Goal: Task Accomplishment & Management: Use online tool/utility

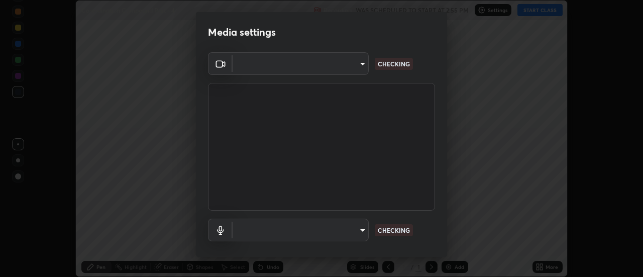
scroll to position [277, 643]
type input "4eebad9fb2b760257747d3faba0537f77ebfd590b97cb0ff6e10e17389be776b"
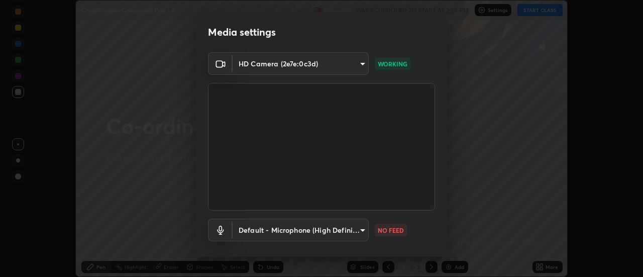
click at [250, 234] on body "Erase all Co-ordination Compound Part - 4 Recording WAS SCHEDULED TO START AT 2…" at bounding box center [321, 138] width 643 height 277
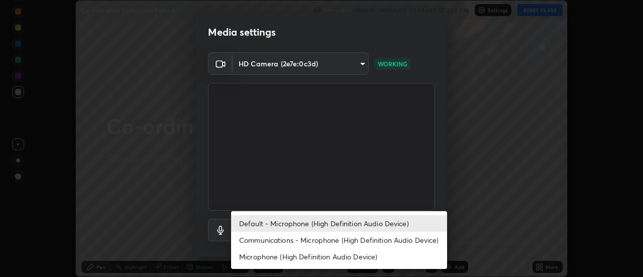
click at [256, 240] on li "Communications - Microphone (High Definition Audio Device)" at bounding box center [339, 240] width 216 height 17
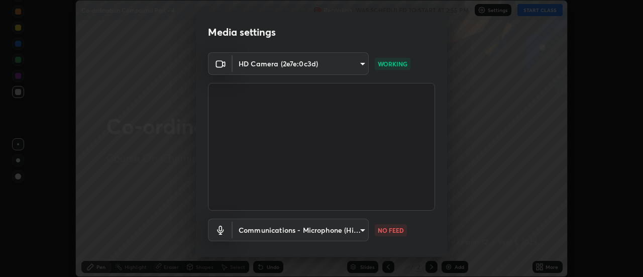
click at [254, 233] on body "Erase all Co-ordination Compound Part - 4 Recording WAS SCHEDULED TO START AT 2…" at bounding box center [321, 138] width 643 height 277
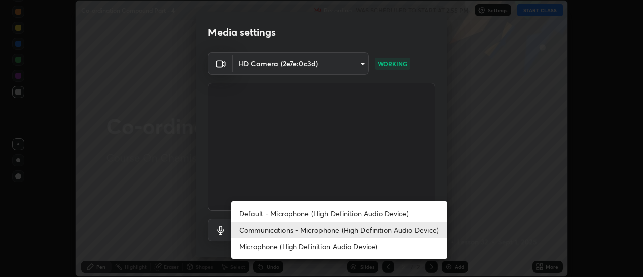
click at [256, 215] on li "Default - Microphone (High Definition Audio Device)" at bounding box center [339, 213] width 216 height 17
type input "default"
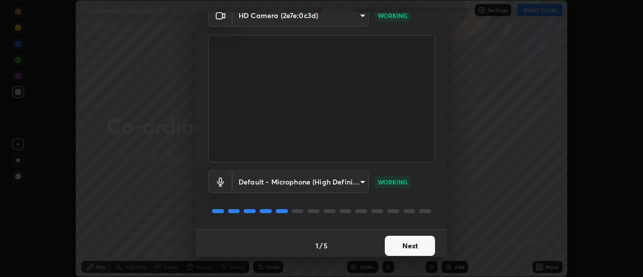
scroll to position [53, 0]
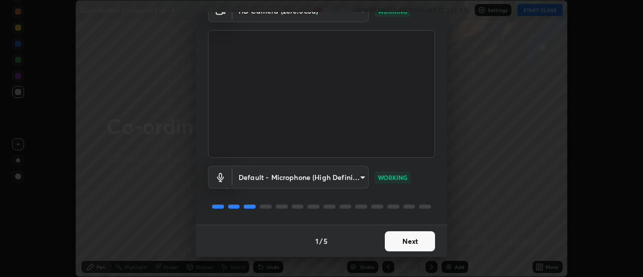
click at [407, 242] on button "Next" at bounding box center [410, 241] width 50 height 20
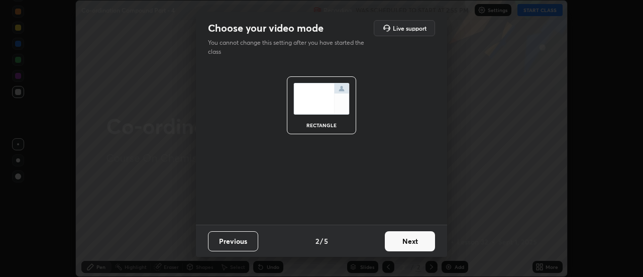
click at [413, 242] on button "Next" at bounding box center [410, 241] width 50 height 20
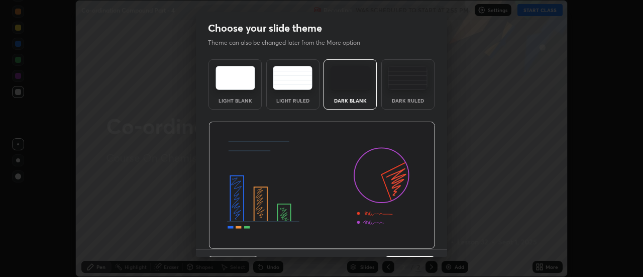
scroll to position [25, 0]
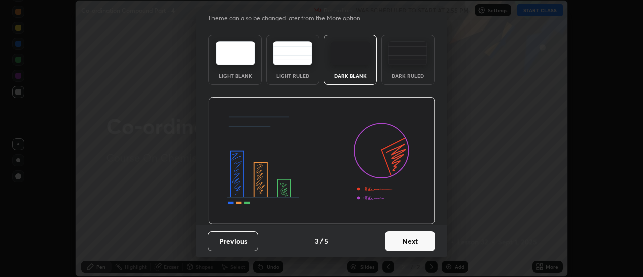
click at [412, 245] on button "Next" at bounding box center [410, 241] width 50 height 20
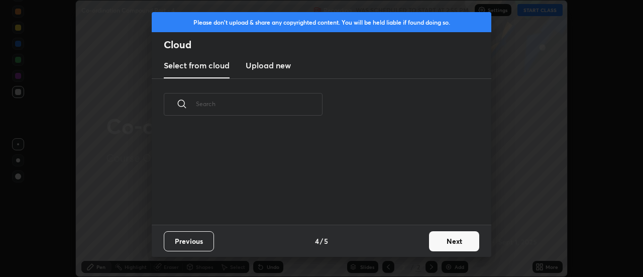
scroll to position [95, 323]
click at [444, 237] on button "Next" at bounding box center [454, 241] width 50 height 20
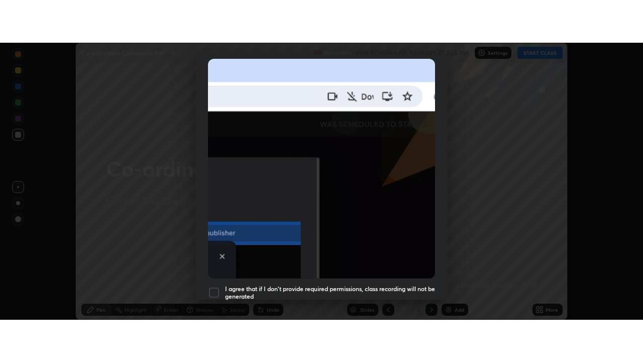
scroll to position [258, 0]
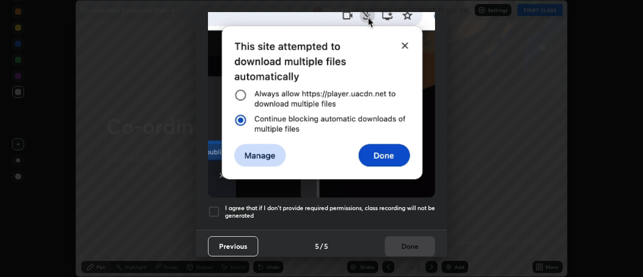
click at [213, 207] on div at bounding box center [214, 212] width 12 height 12
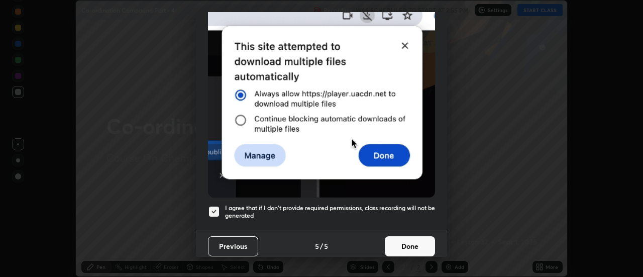
click at [413, 244] on button "Done" at bounding box center [410, 246] width 50 height 20
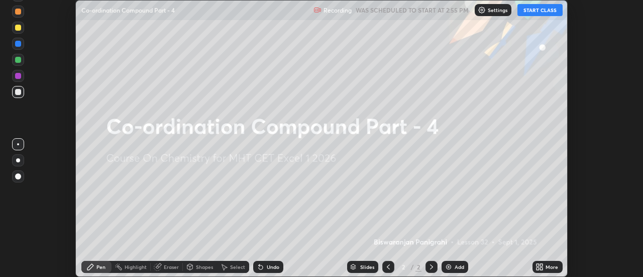
click at [542, 268] on icon at bounding box center [542, 268] width 3 height 3
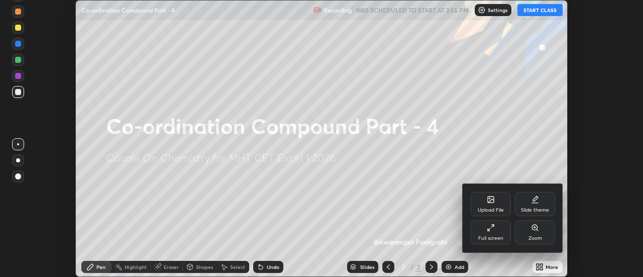
click at [489, 231] on icon at bounding box center [491, 228] width 8 height 8
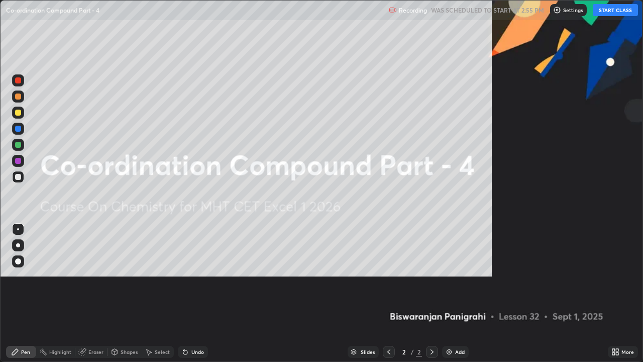
scroll to position [362, 643]
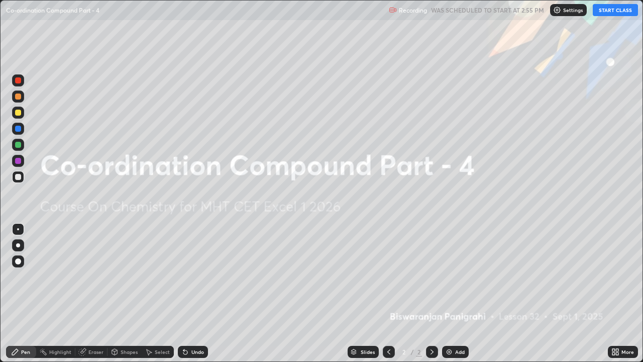
click at [451, 276] on img at bounding box center [449, 352] width 8 height 8
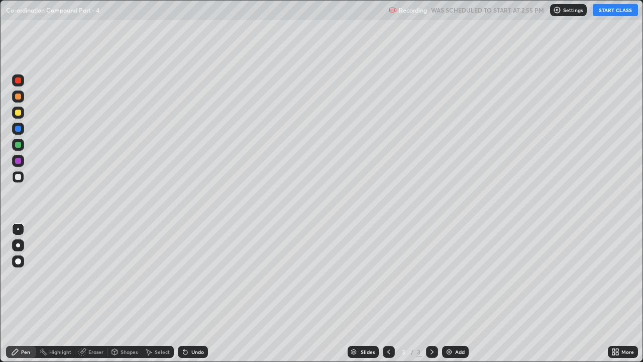
click at [608, 13] on button "START CLASS" at bounding box center [615, 10] width 45 height 12
click at [189, 276] on div "Undo" at bounding box center [193, 352] width 30 height 12
click at [190, 276] on div "Undo" at bounding box center [193, 352] width 30 height 12
click at [191, 276] on div "Undo" at bounding box center [193, 352] width 30 height 12
click at [99, 276] on div "Eraser" at bounding box center [95, 351] width 15 height 5
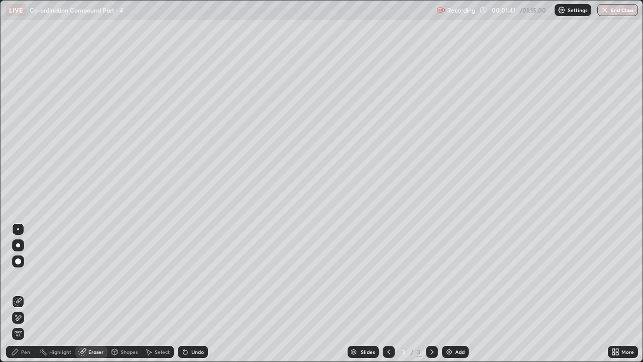
click at [20, 276] on div "Pen" at bounding box center [21, 352] width 30 height 12
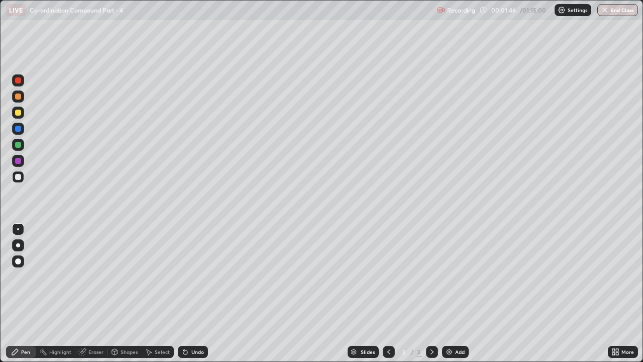
click at [183, 276] on icon at bounding box center [183, 349] width 1 height 1
click at [18, 141] on div at bounding box center [18, 145] width 12 height 12
click at [19, 115] on div at bounding box center [18, 113] width 6 height 6
click at [192, 276] on div "Undo" at bounding box center [198, 351] width 13 height 5
click at [19, 179] on div at bounding box center [18, 177] width 6 height 6
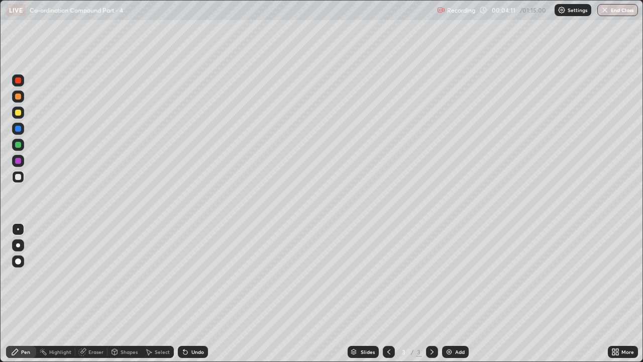
click at [19, 113] on div at bounding box center [18, 113] width 6 height 6
click at [22, 179] on div at bounding box center [18, 177] width 12 height 12
click at [99, 276] on div "Eraser" at bounding box center [95, 351] width 15 height 5
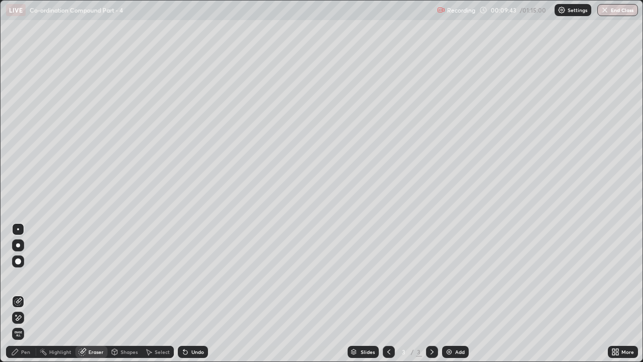
click at [22, 276] on div at bounding box center [18, 318] width 12 height 12
click at [22, 276] on div "Pen" at bounding box center [21, 352] width 30 height 12
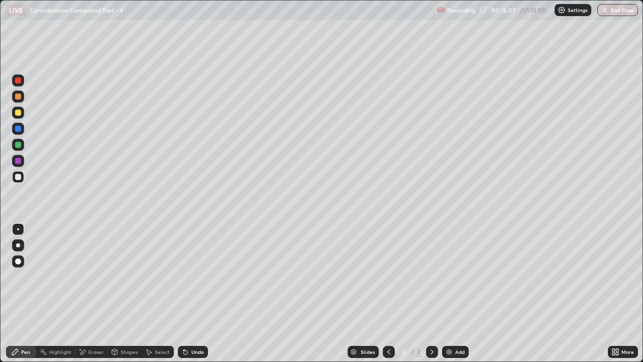
click at [96, 276] on div "Eraser" at bounding box center [91, 352] width 32 height 12
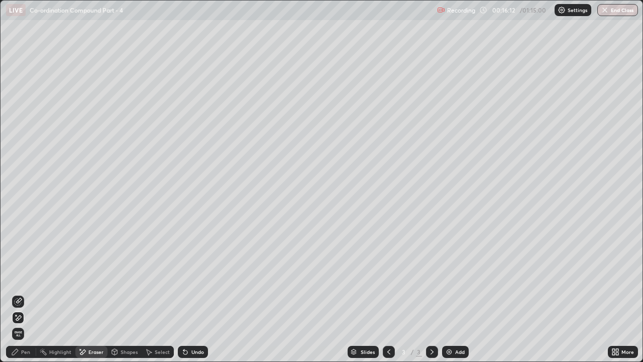
click at [31, 276] on div "Pen" at bounding box center [21, 352] width 30 height 12
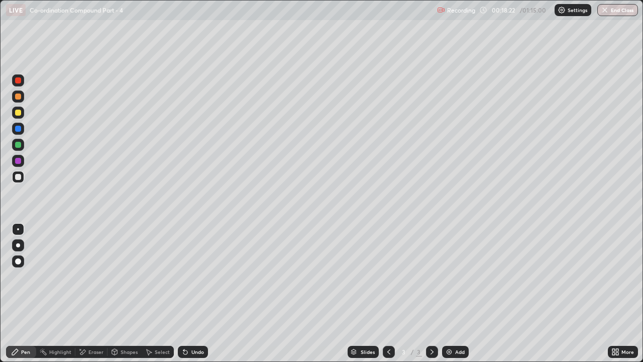
click at [450, 276] on img at bounding box center [449, 352] width 8 height 8
click at [89, 276] on div "Eraser" at bounding box center [95, 351] width 15 height 5
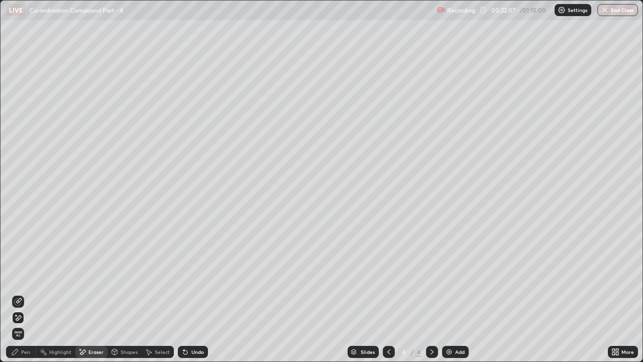
click at [31, 276] on div "Pen" at bounding box center [21, 352] width 30 height 12
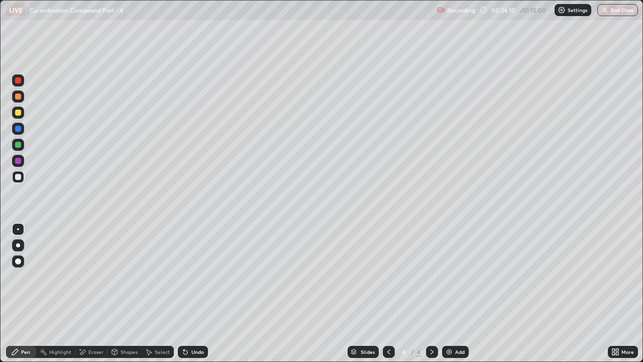
click at [87, 276] on div "Eraser" at bounding box center [91, 352] width 32 height 12
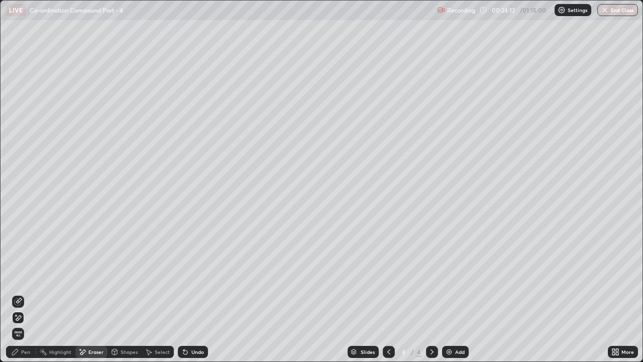
click at [24, 276] on div "Pen" at bounding box center [25, 351] width 9 height 5
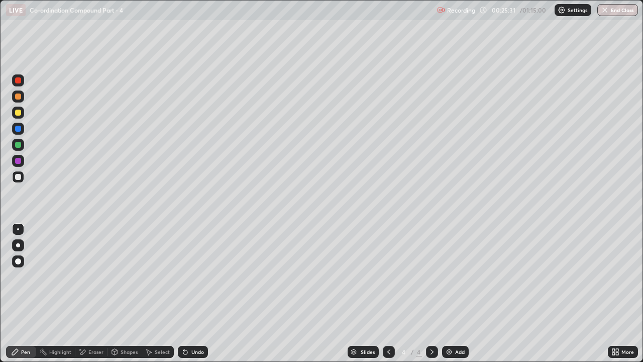
click at [452, 276] on img at bounding box center [449, 352] width 8 height 8
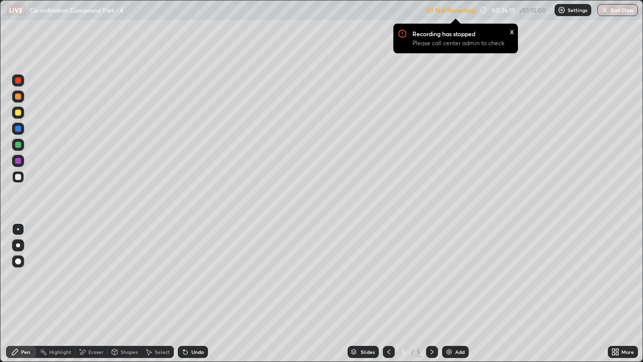
click at [18, 146] on div at bounding box center [18, 145] width 6 height 6
click at [512, 31] on div "x" at bounding box center [512, 31] width 4 height 11
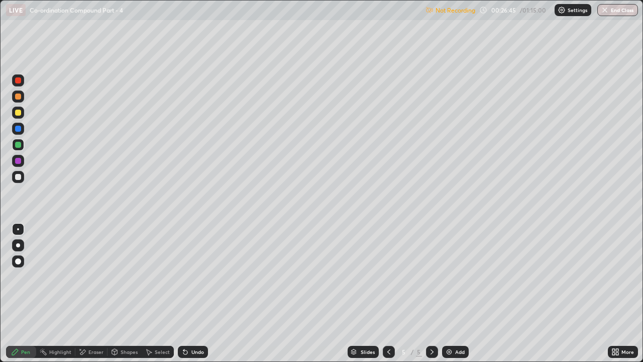
click at [568, 8] on p "Settings" at bounding box center [578, 10] width 20 height 5
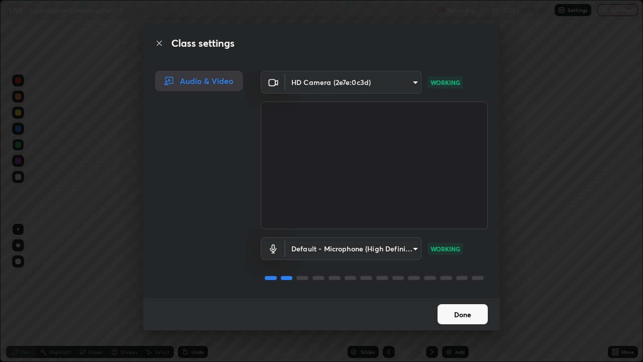
click at [447, 276] on button "Done" at bounding box center [463, 314] width 50 height 20
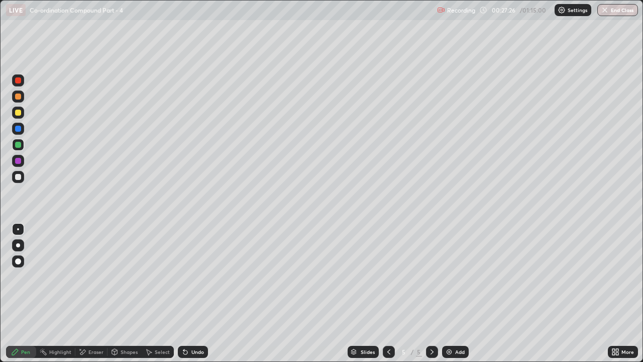
click at [20, 115] on div at bounding box center [18, 113] width 6 height 6
click at [21, 177] on div at bounding box center [18, 177] width 6 height 6
click at [481, 48] on icon at bounding box center [480, 48] width 1 height 1
click at [88, 276] on div "Eraser" at bounding box center [91, 352] width 32 height 12
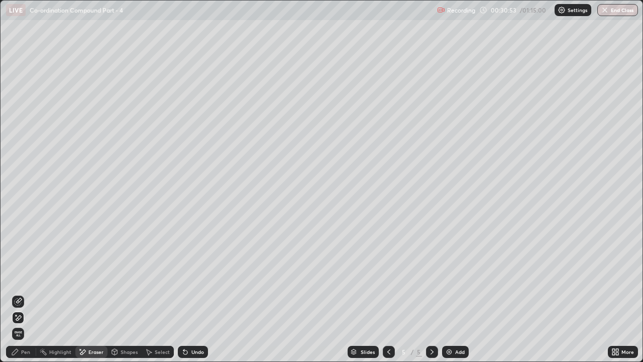
click at [27, 276] on div "Pen" at bounding box center [25, 351] width 9 height 5
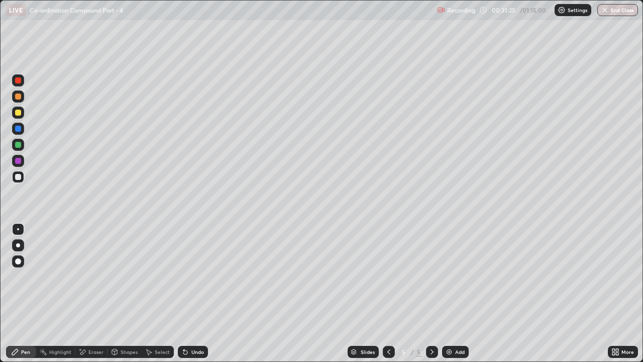
click at [196, 276] on div "Undo" at bounding box center [198, 351] width 13 height 5
click at [197, 276] on div "Undo" at bounding box center [198, 351] width 13 height 5
click at [195, 276] on div "Undo" at bounding box center [193, 352] width 30 height 12
click at [197, 276] on div "Undo" at bounding box center [193, 352] width 30 height 12
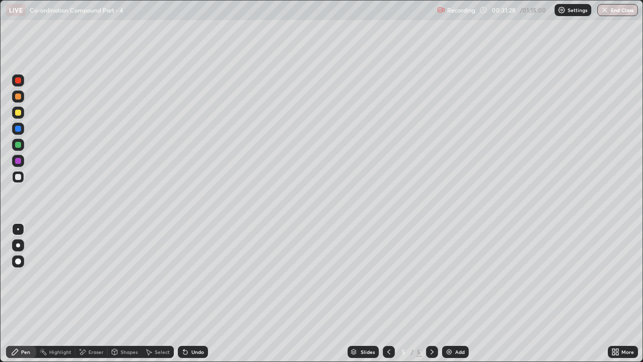
click at [199, 276] on div "Undo" at bounding box center [193, 352] width 30 height 12
click at [15, 112] on div at bounding box center [18, 113] width 6 height 6
click at [489, 276] on div "Slides 5 / 5 Add" at bounding box center [408, 352] width 400 height 20
click at [493, 276] on div "Slides 5 / 5 Add" at bounding box center [408, 352] width 400 height 20
click at [488, 276] on div "Slides 5 / 5 Add" at bounding box center [408, 352] width 400 height 20
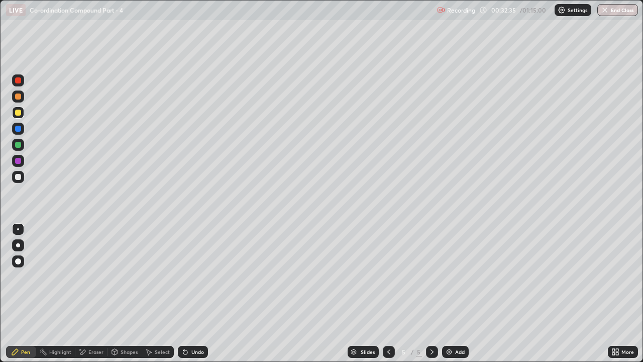
click at [200, 276] on div "Undo" at bounding box center [198, 351] width 13 height 5
click at [23, 176] on div at bounding box center [18, 177] width 12 height 12
click at [18, 114] on div at bounding box center [18, 113] width 6 height 6
click at [188, 276] on icon at bounding box center [185, 352] width 8 height 8
click at [186, 276] on icon at bounding box center [185, 352] width 4 height 4
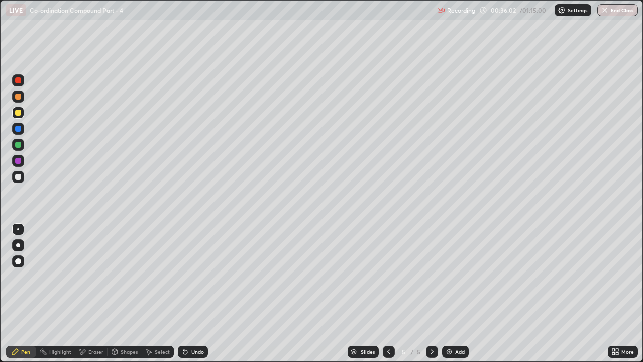
click at [17, 177] on div at bounding box center [18, 177] width 6 height 6
click at [203, 276] on div "Undo" at bounding box center [193, 352] width 30 height 12
click at [448, 276] on img at bounding box center [449, 352] width 8 height 8
click at [23, 116] on div at bounding box center [18, 113] width 12 height 12
click at [388, 276] on div at bounding box center [389, 352] width 12 height 12
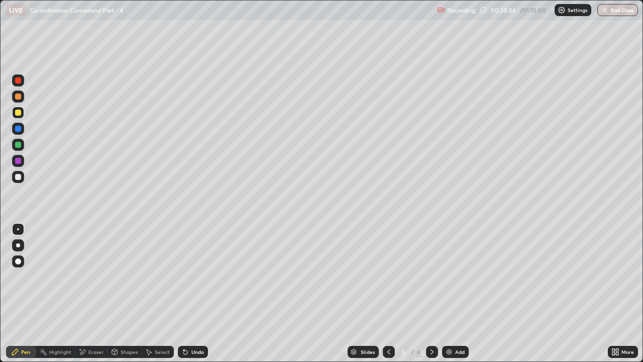
click at [431, 276] on icon at bounding box center [432, 352] width 8 height 8
click at [19, 98] on div at bounding box center [18, 96] width 6 height 6
click at [18, 178] on div at bounding box center [18, 177] width 6 height 6
click at [198, 276] on div "Undo" at bounding box center [198, 351] width 13 height 5
click at [195, 276] on div "Undo" at bounding box center [198, 351] width 13 height 5
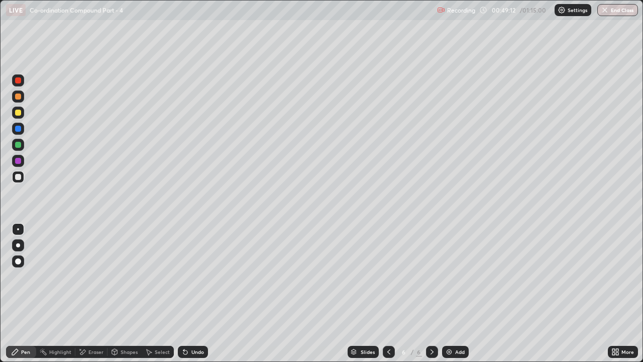
click at [195, 276] on div "Undo" at bounding box center [198, 351] width 13 height 5
click at [23, 118] on div at bounding box center [18, 113] width 12 height 16
click at [446, 276] on img at bounding box center [449, 352] width 8 height 8
click at [18, 177] on div at bounding box center [18, 177] width 6 height 6
click at [185, 276] on icon at bounding box center [185, 352] width 8 height 8
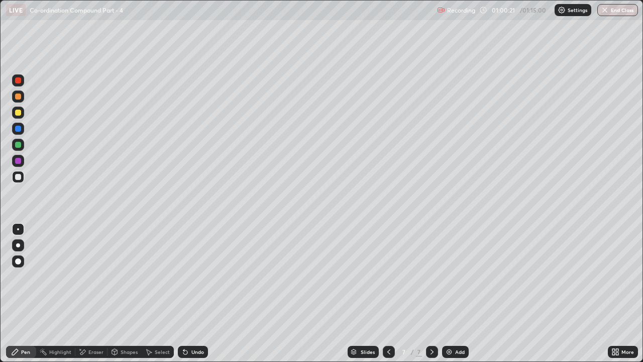
click at [185, 276] on icon at bounding box center [185, 352] width 8 height 8
click at [187, 276] on icon at bounding box center [185, 352] width 8 height 8
click at [20, 147] on div at bounding box center [18, 145] width 6 height 6
click at [22, 181] on div at bounding box center [18, 177] width 12 height 12
click at [184, 276] on icon at bounding box center [185, 352] width 4 height 4
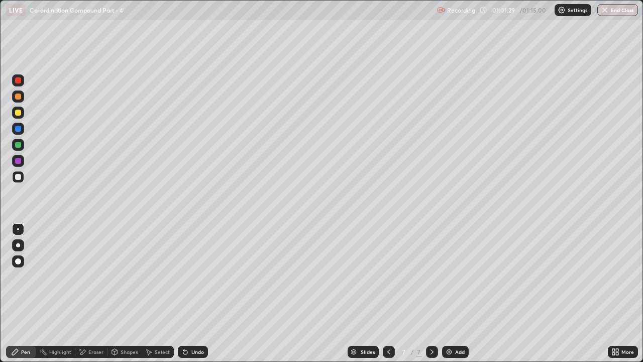
click at [184, 276] on icon at bounding box center [185, 352] width 4 height 4
click at [15, 99] on div at bounding box center [18, 96] width 12 height 12
click at [16, 181] on div at bounding box center [18, 177] width 12 height 12
click at [18, 113] on div at bounding box center [18, 113] width 6 height 6
click at [23, 179] on div at bounding box center [18, 177] width 12 height 12
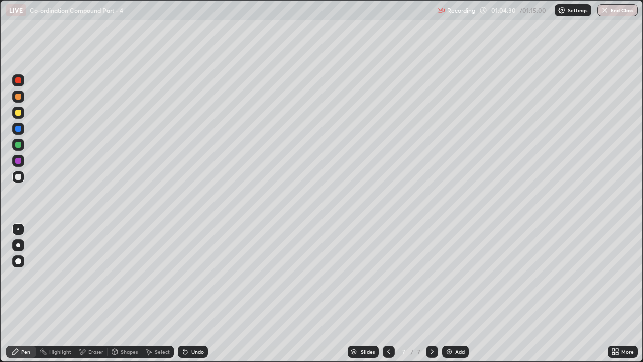
click at [195, 276] on div "Undo" at bounding box center [193, 352] width 30 height 12
click at [184, 276] on icon at bounding box center [185, 352] width 4 height 4
click at [192, 276] on div "Undo" at bounding box center [198, 351] width 13 height 5
click at [624, 13] on button "End Class" at bounding box center [619, 10] width 40 height 12
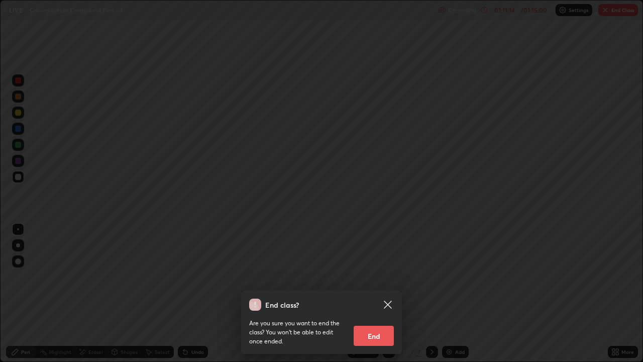
click at [383, 276] on button "End" at bounding box center [374, 336] width 40 height 20
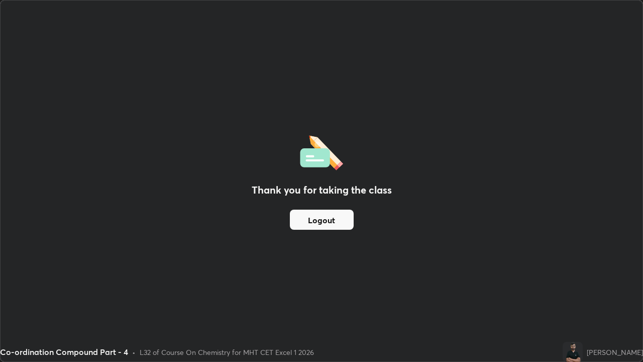
click at [323, 227] on button "Logout" at bounding box center [322, 220] width 64 height 20
click at [324, 220] on button "Logout" at bounding box center [322, 220] width 64 height 20
